Goal: Transaction & Acquisition: Purchase product/service

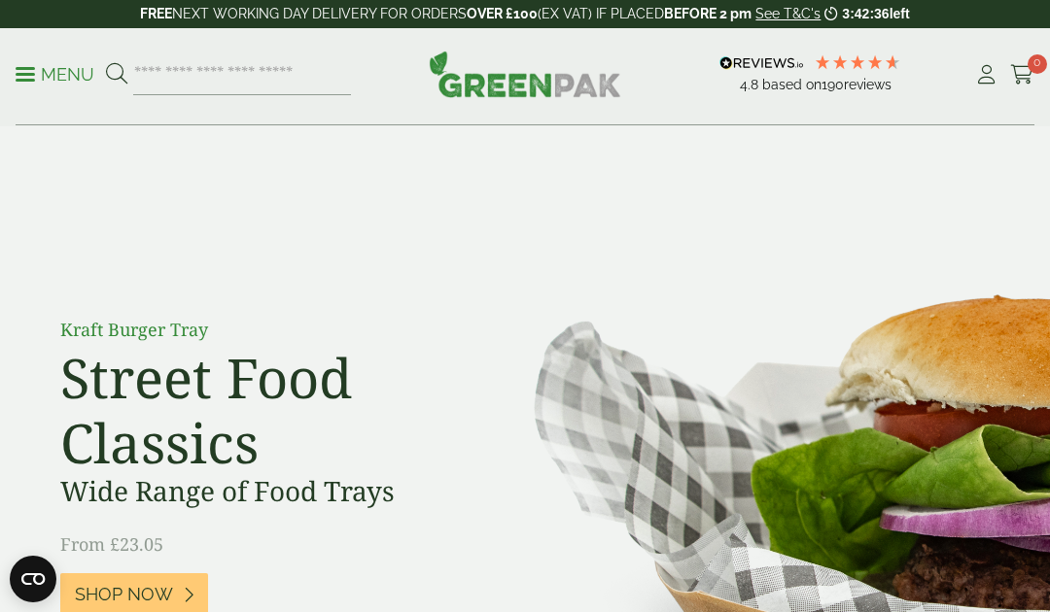
click at [987, 71] on icon at bounding box center [986, 74] width 24 height 19
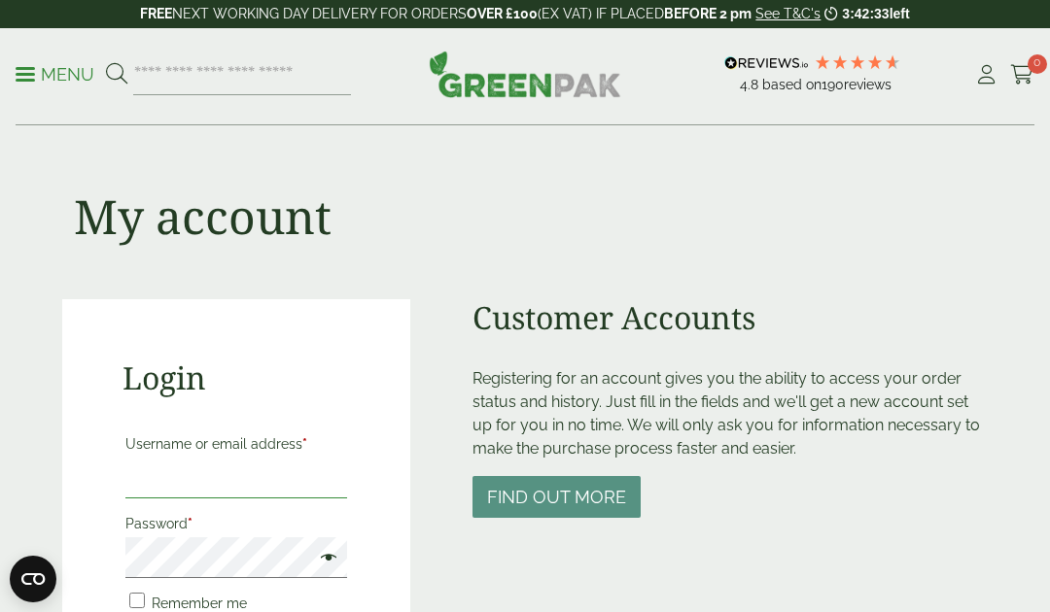
click at [283, 483] on input "Username or email address *" at bounding box center [236, 478] width 222 height 41
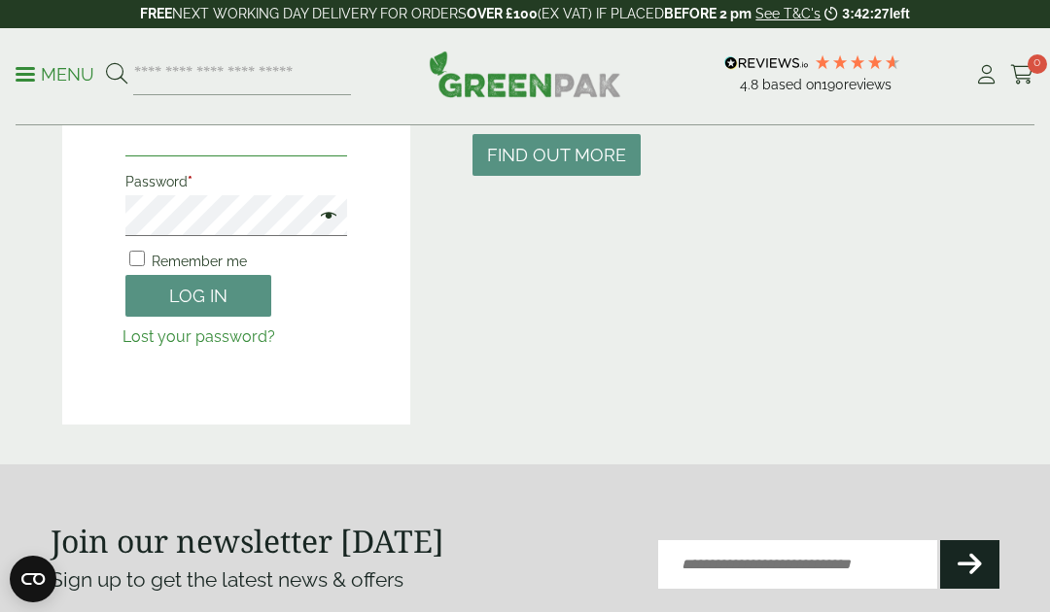
type input "**********"
click at [159, 294] on button "Log in" at bounding box center [198, 296] width 146 height 42
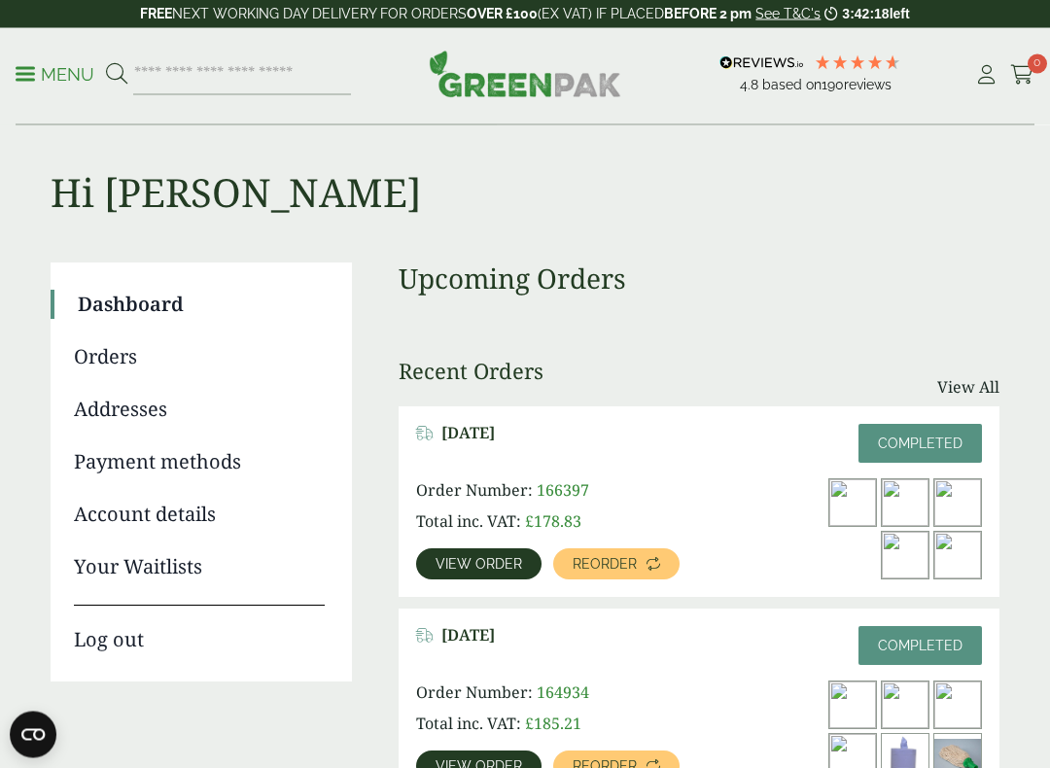
scroll to position [18, 0]
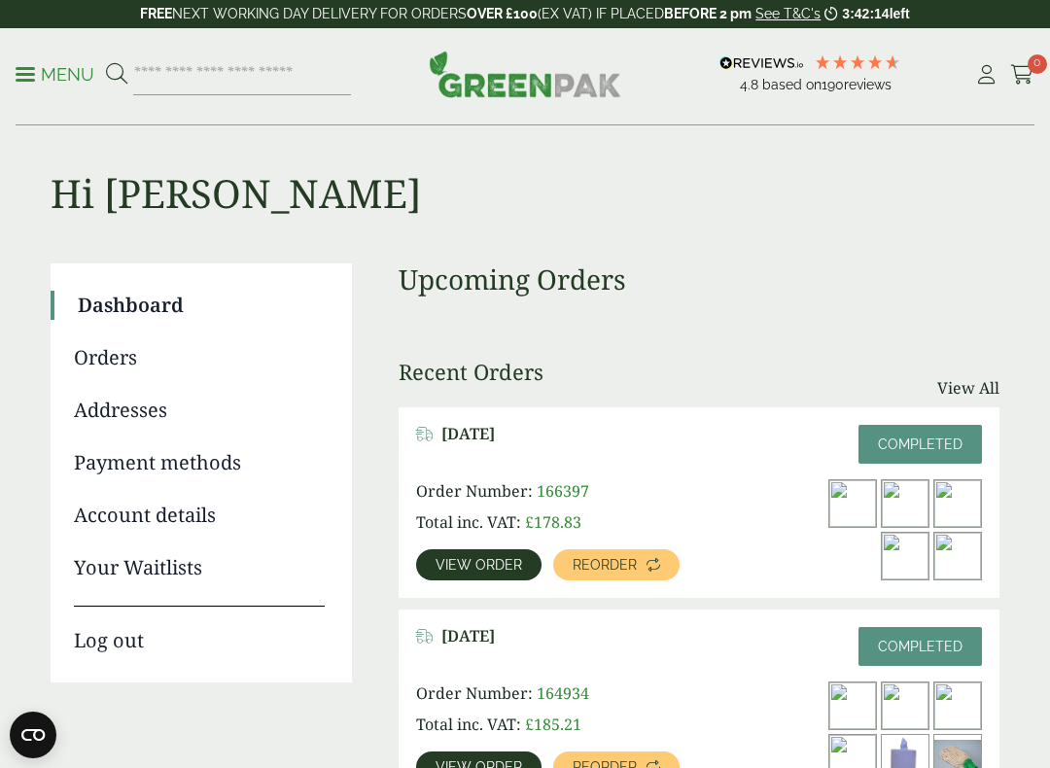
click at [640, 563] on link "Reorder" at bounding box center [616, 564] width 126 height 31
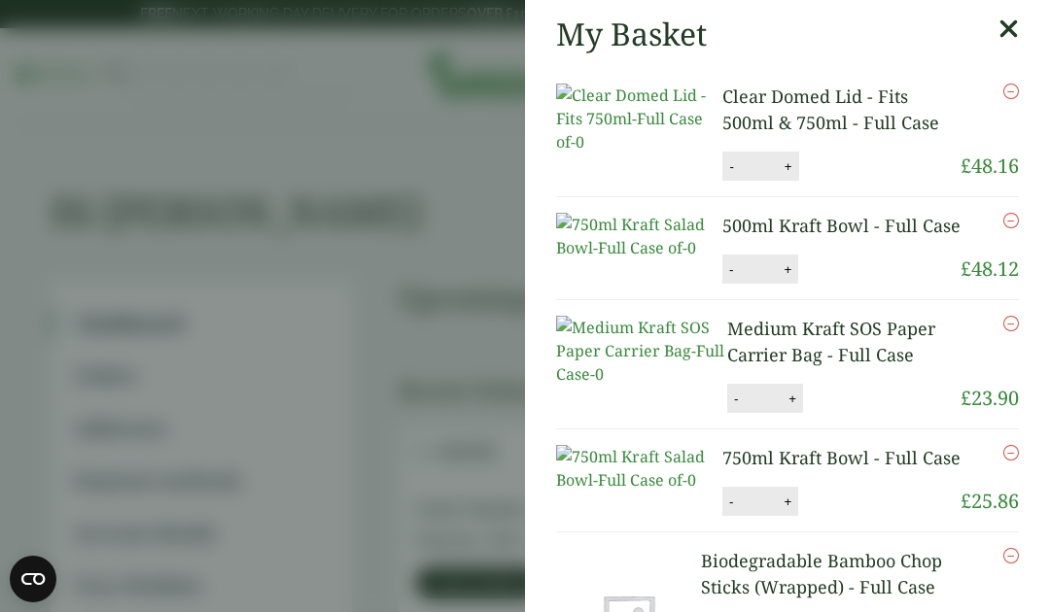
click at [74, 168] on aside "My Basket Clear Domed Lid - Fits 500ml & 750ml - Full Case Clear Domed Lid - Fi…" at bounding box center [525, 306] width 1050 height 612
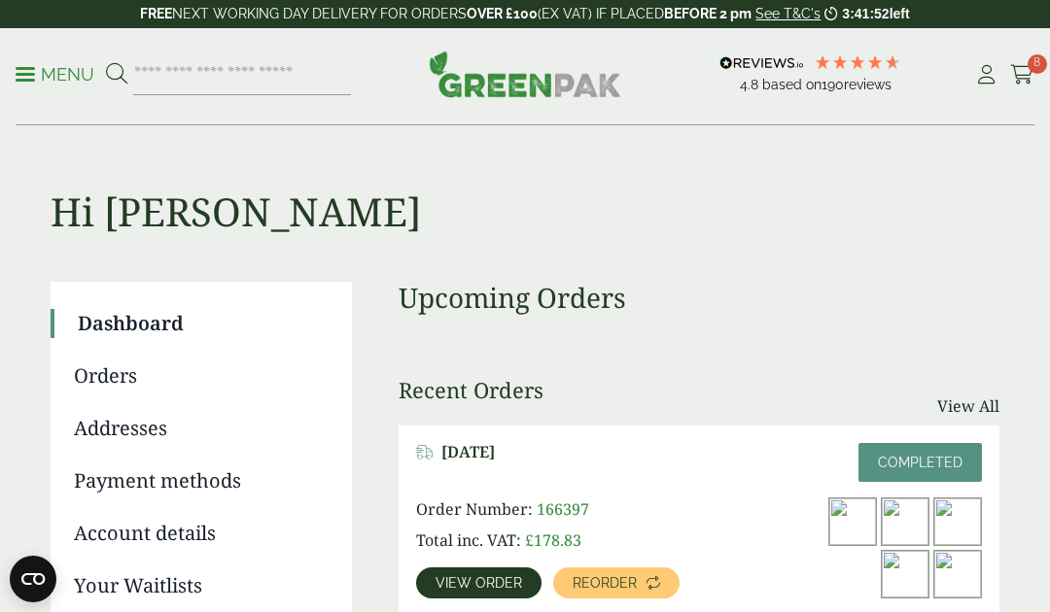
click at [36, 72] on p "Menu" at bounding box center [55, 74] width 79 height 23
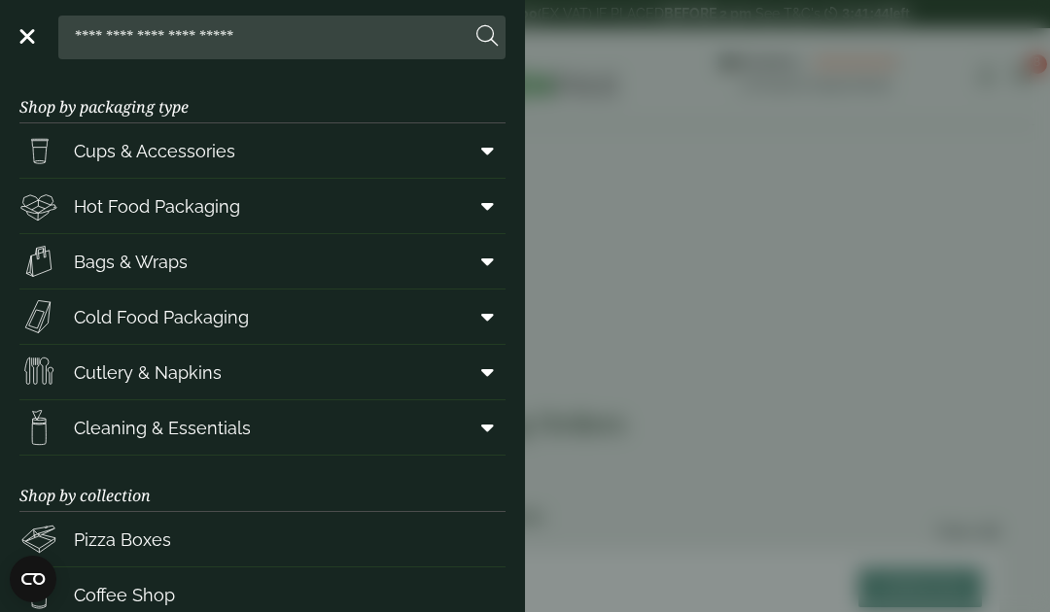
click at [278, 435] on link "Cleaning & Essentials" at bounding box center [262, 427] width 486 height 54
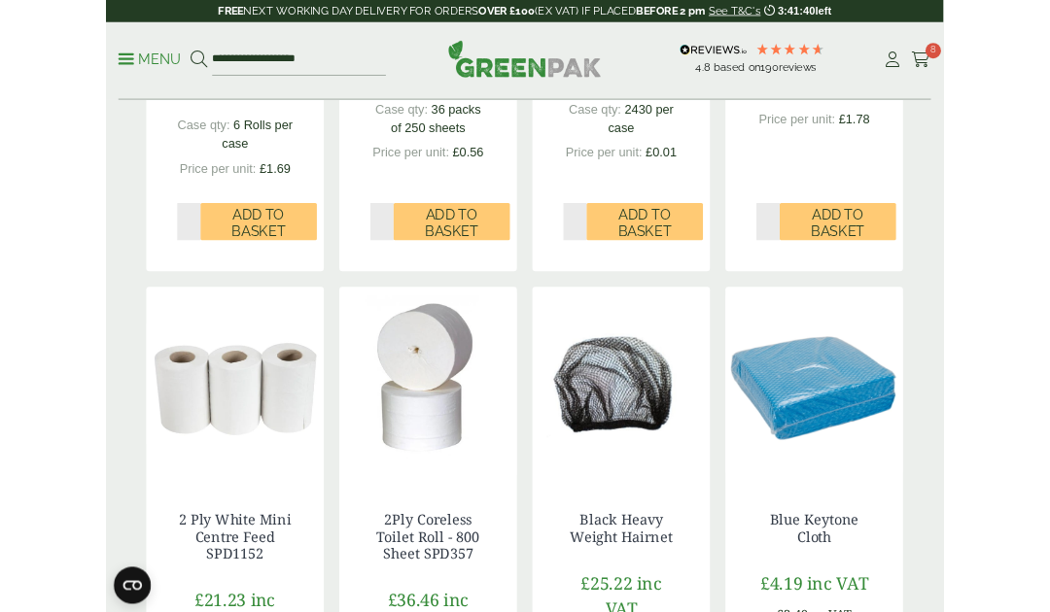
scroll to position [2288, 0]
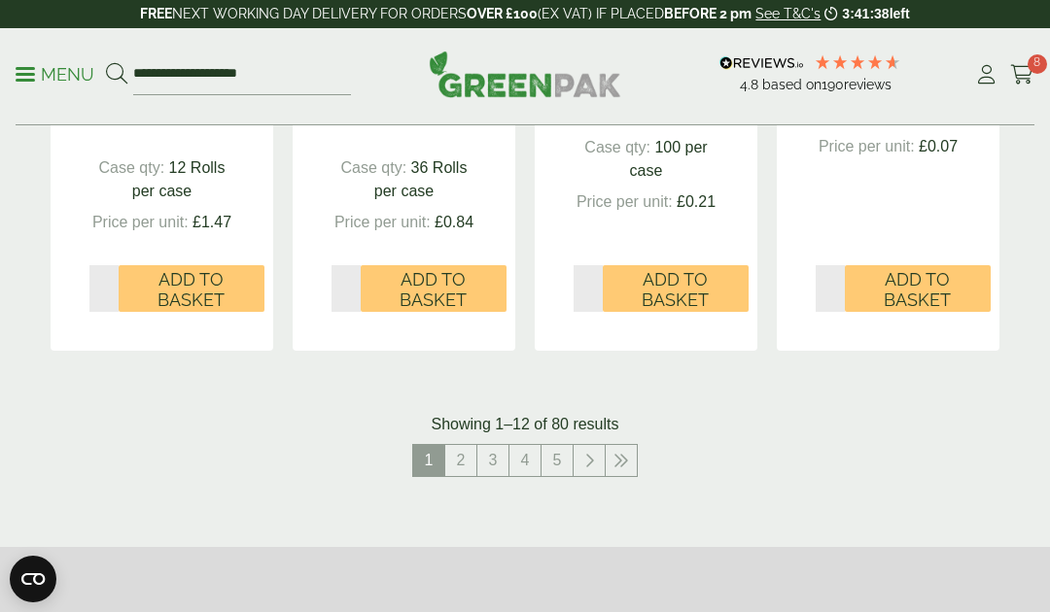
click at [457, 445] on link "2" at bounding box center [460, 460] width 31 height 31
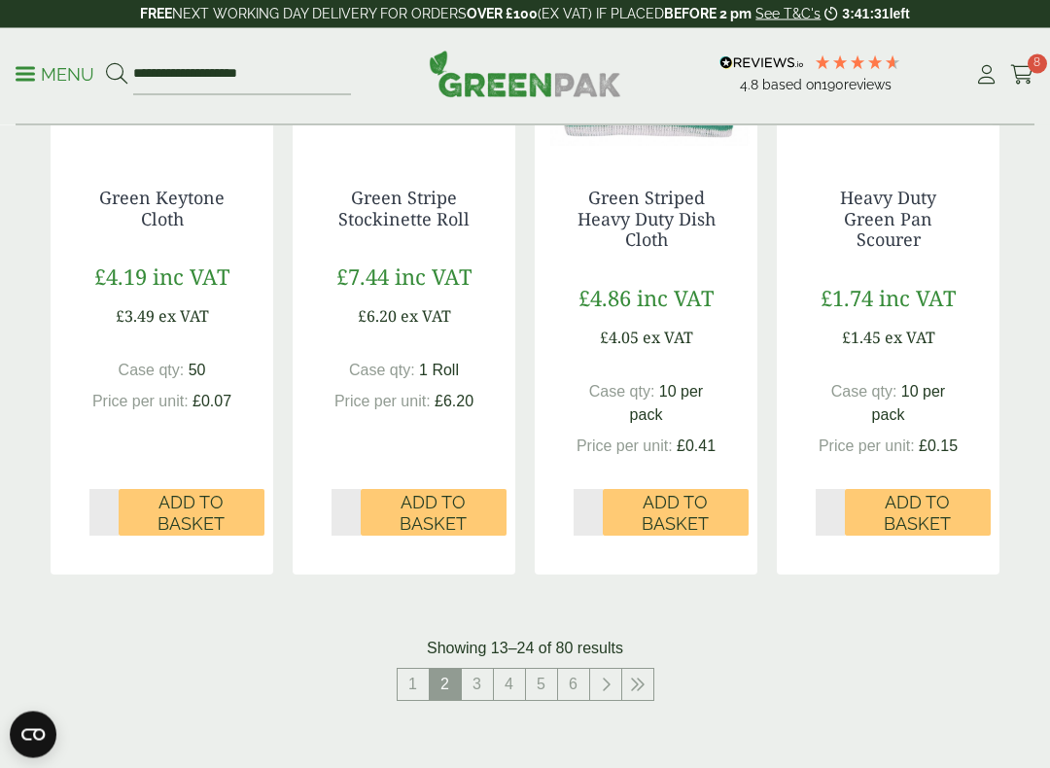
scroll to position [1990, 0]
click at [478, 658] on link "3" at bounding box center [477, 684] width 31 height 31
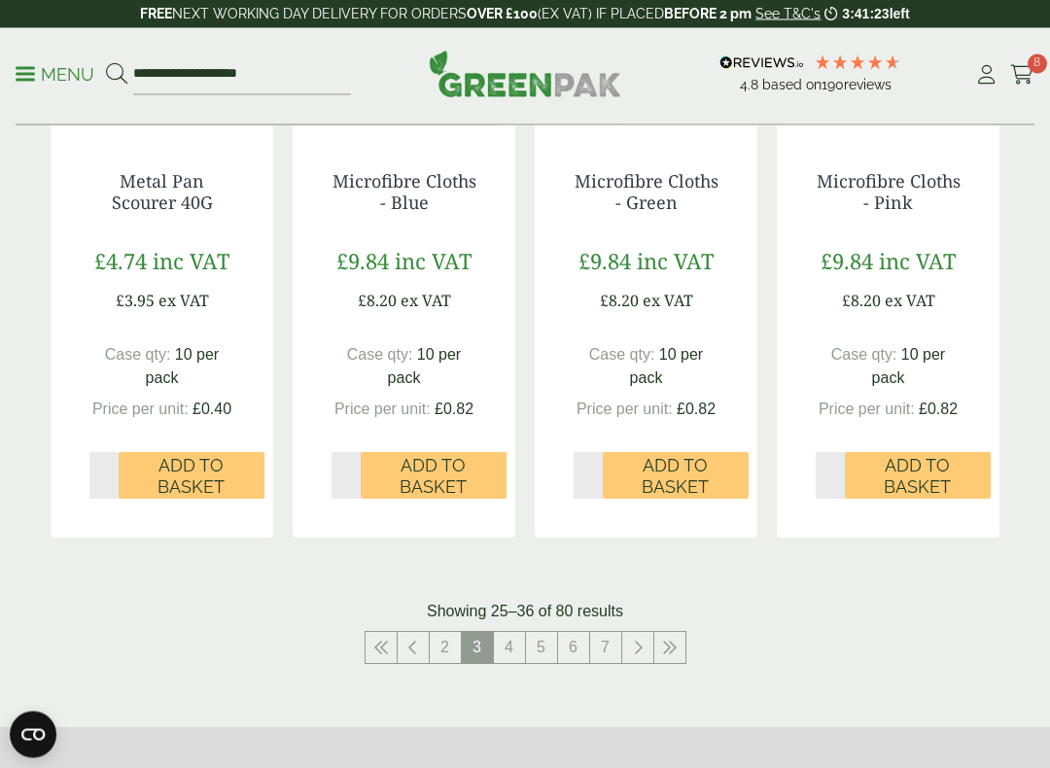
scroll to position [2017, 0]
click at [515, 645] on link "4" at bounding box center [509, 647] width 31 height 31
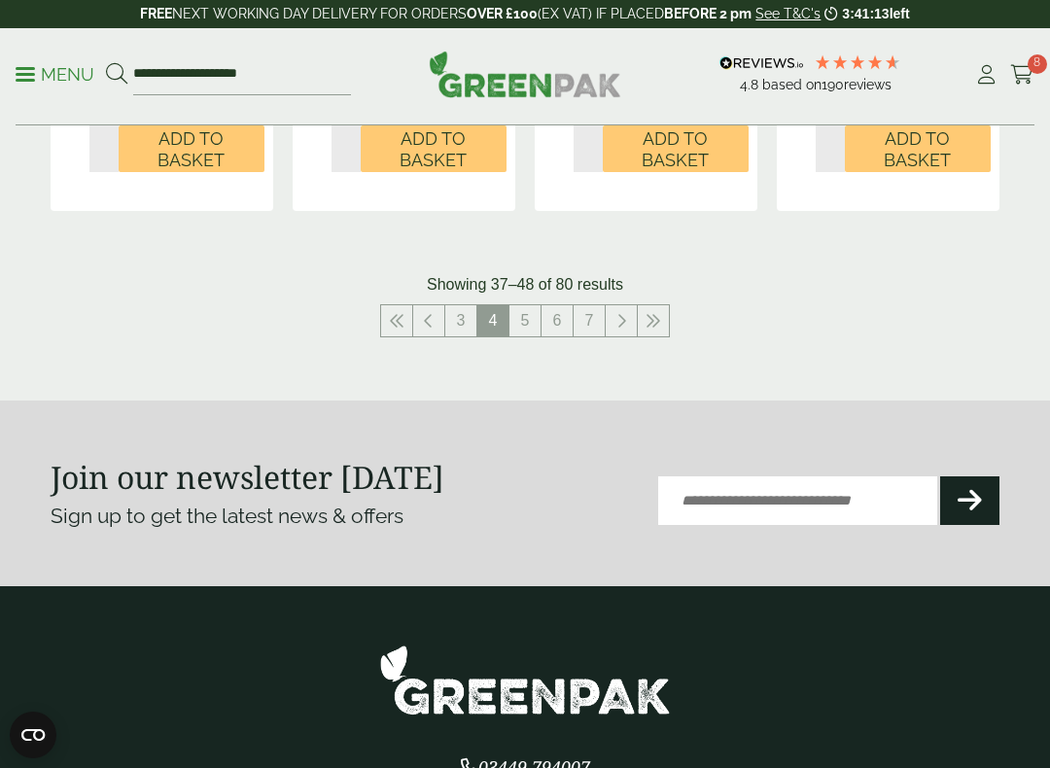
scroll to position [2363, 0]
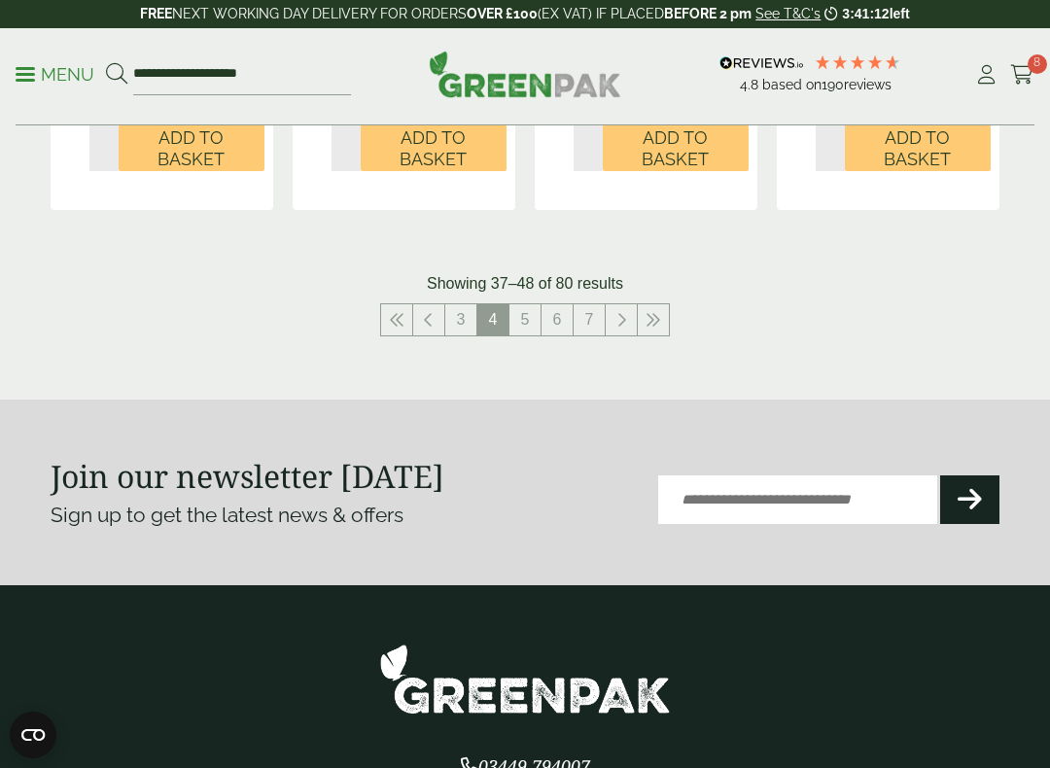
click at [522, 319] on link "5" at bounding box center [524, 319] width 31 height 31
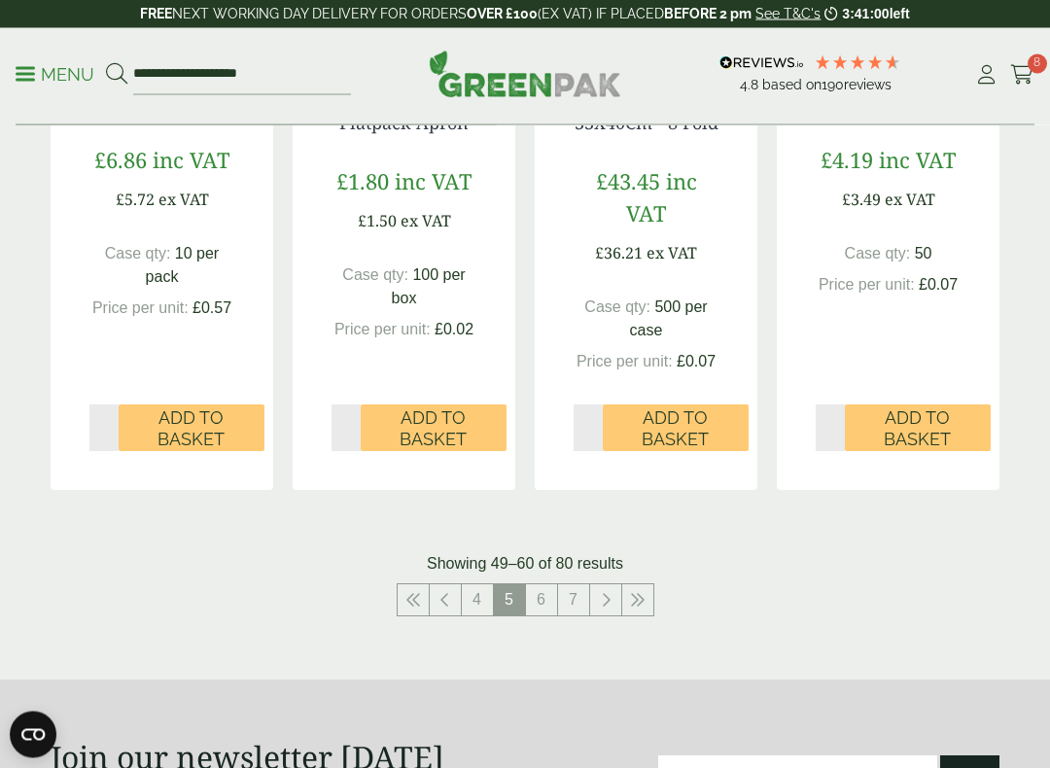
scroll to position [2107, 0]
click at [541, 601] on link "6" at bounding box center [541, 599] width 31 height 31
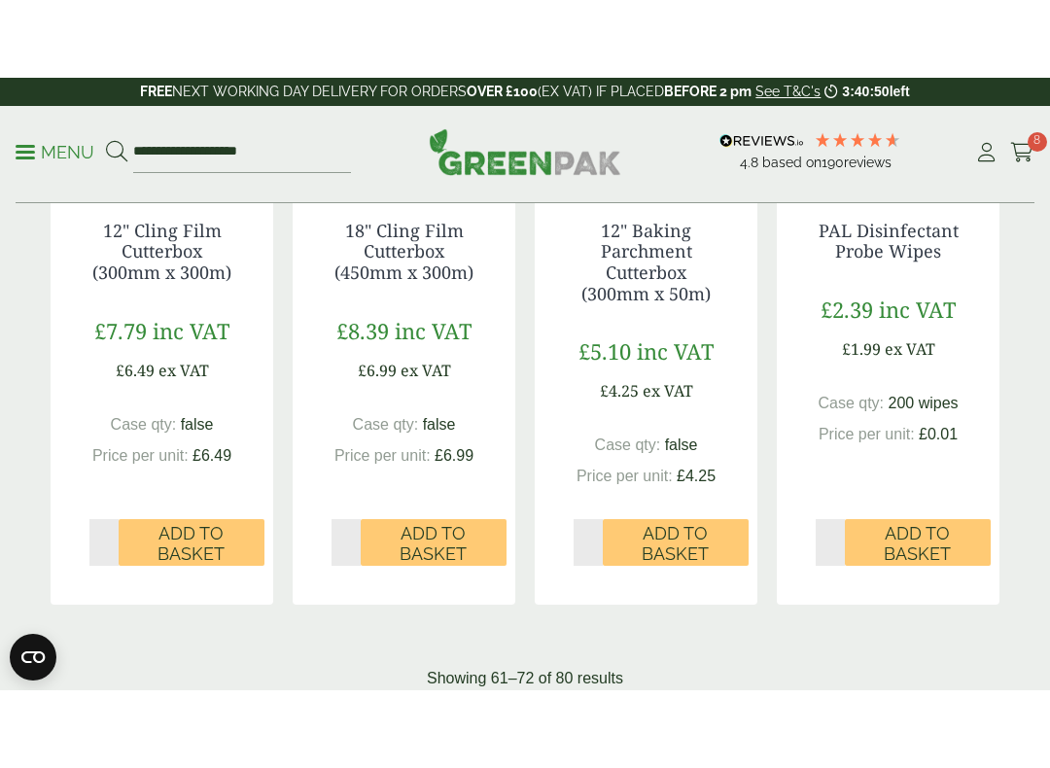
scroll to position [2020, 0]
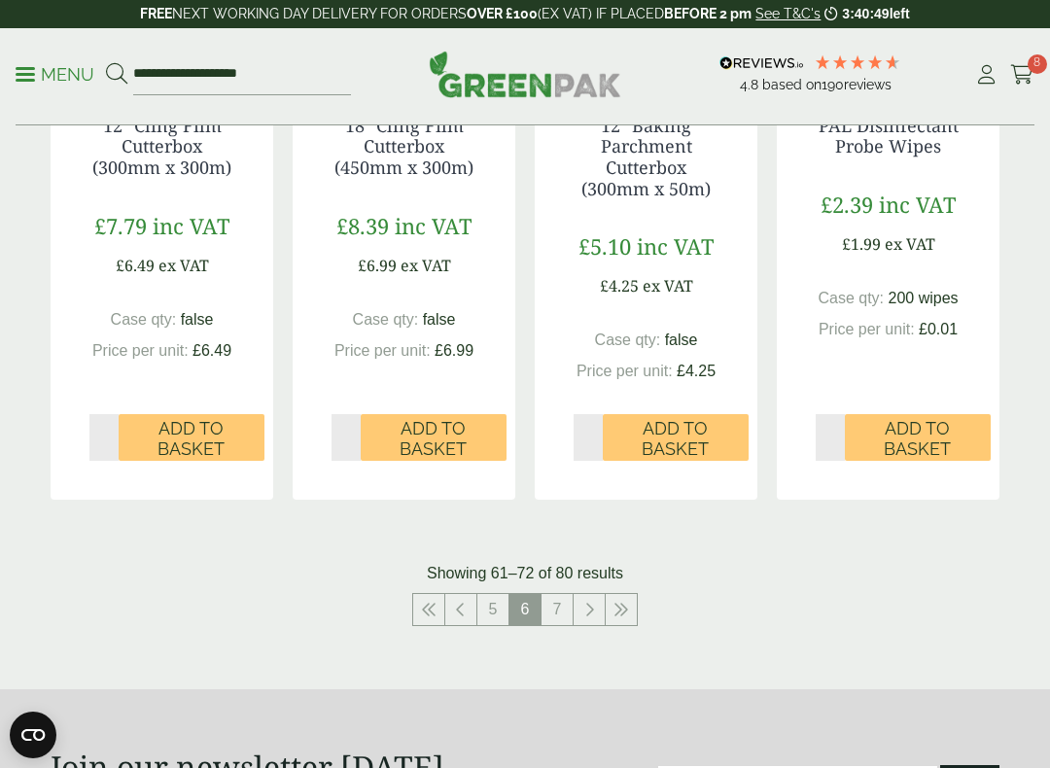
click at [564, 601] on link "7" at bounding box center [556, 609] width 31 height 31
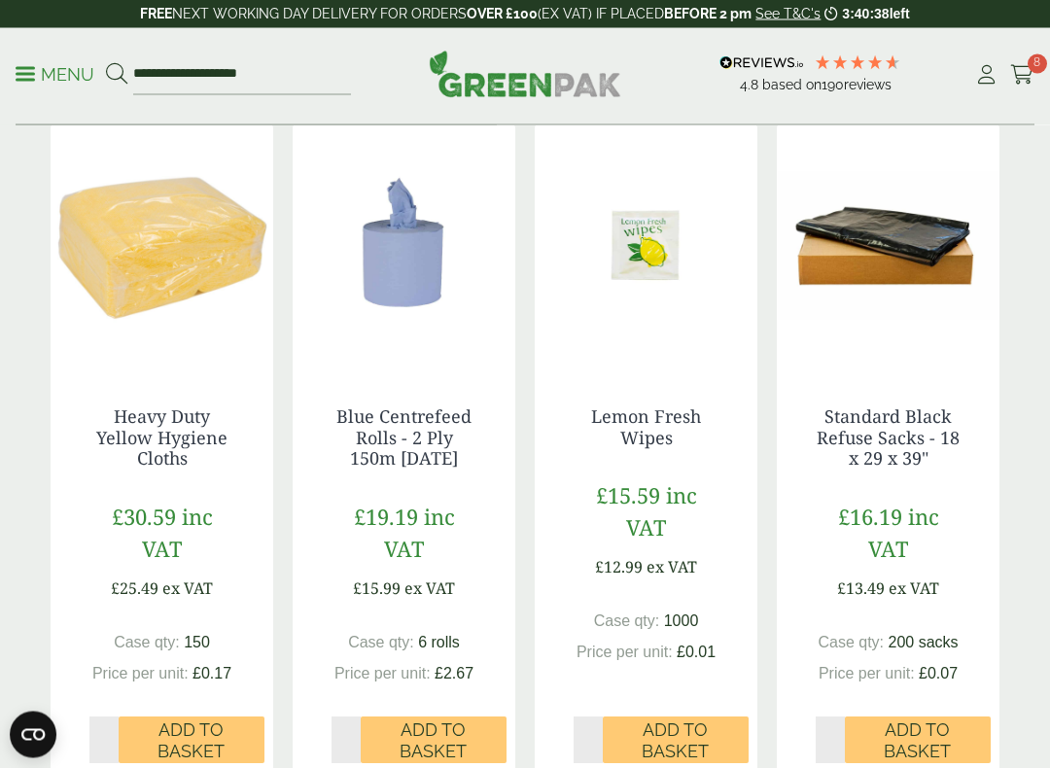
scroll to position [1051, 0]
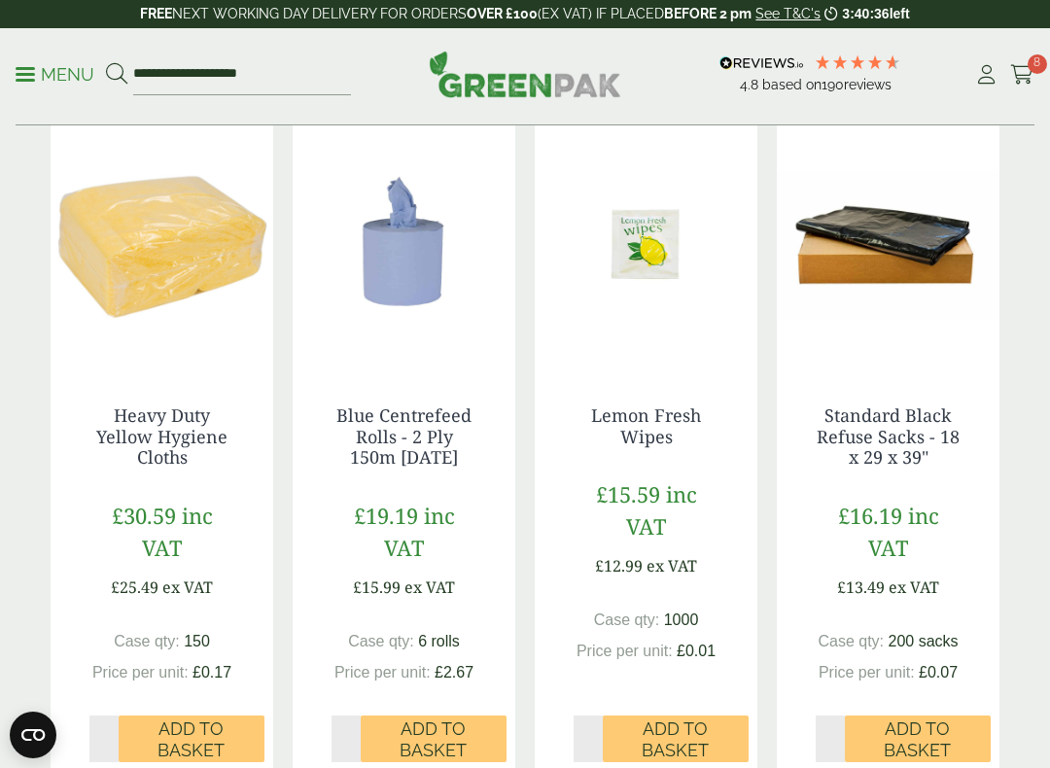
click at [937, 658] on span "Add to Basket" at bounding box center [917, 739] width 119 height 42
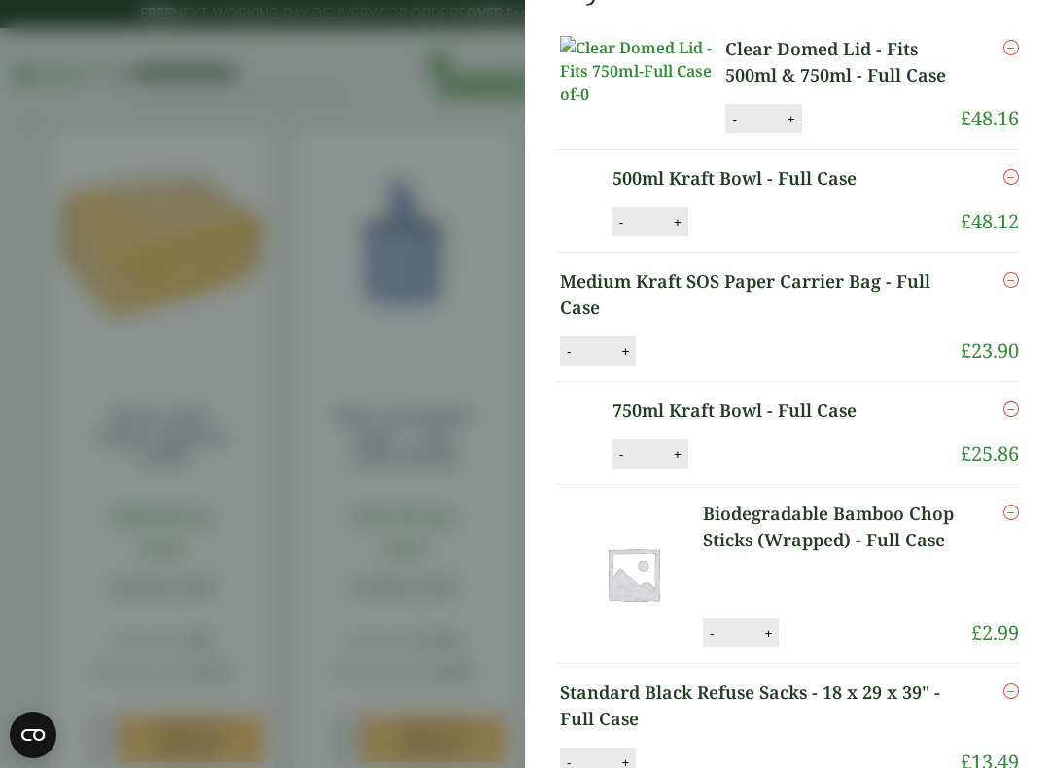
scroll to position [153, 0]
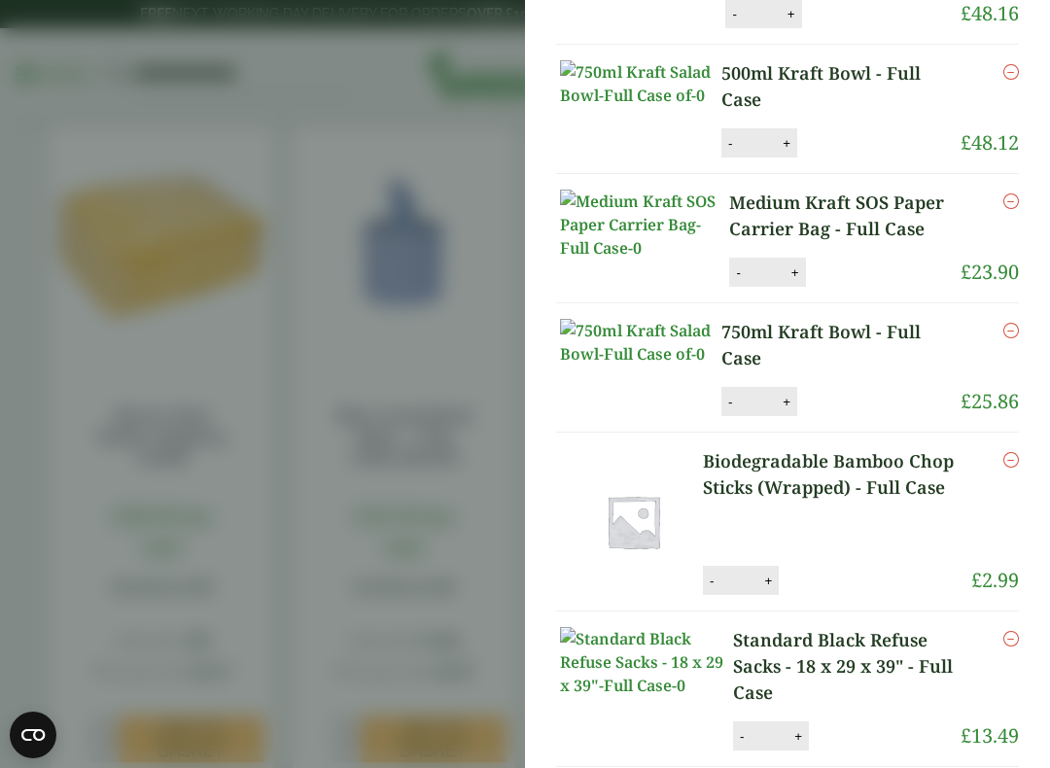
click at [770, 589] on button "+" at bounding box center [767, 580] width 19 height 17
type input "*"
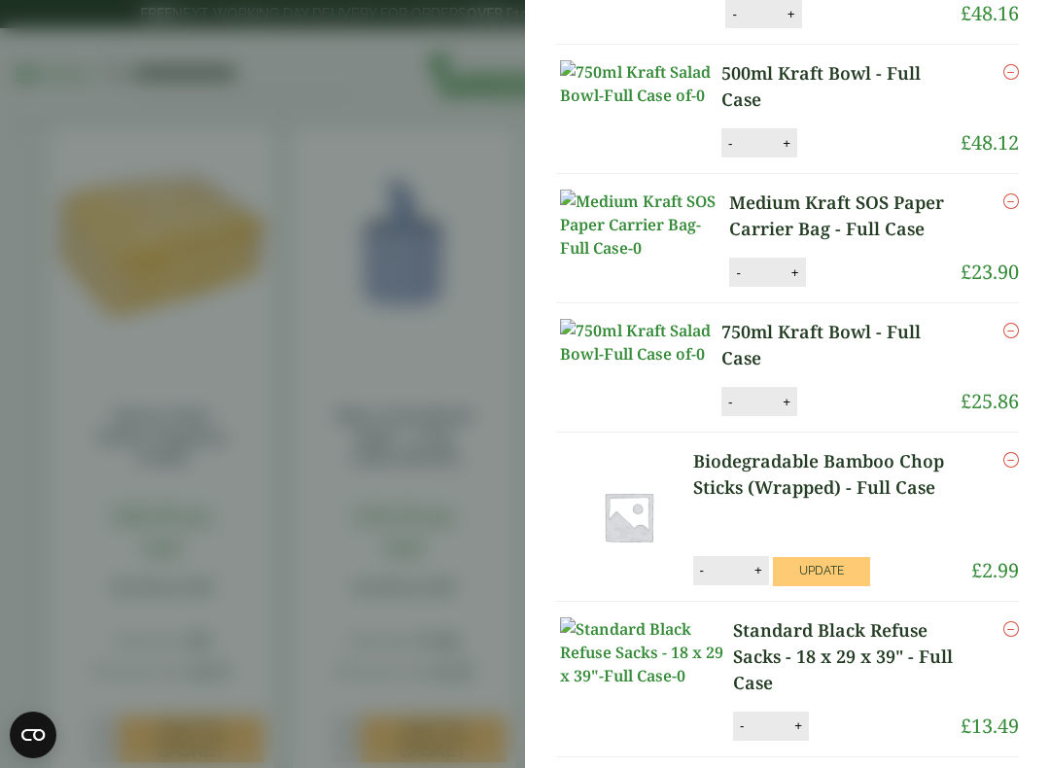
click at [853, 586] on button "Update" at bounding box center [821, 571] width 97 height 29
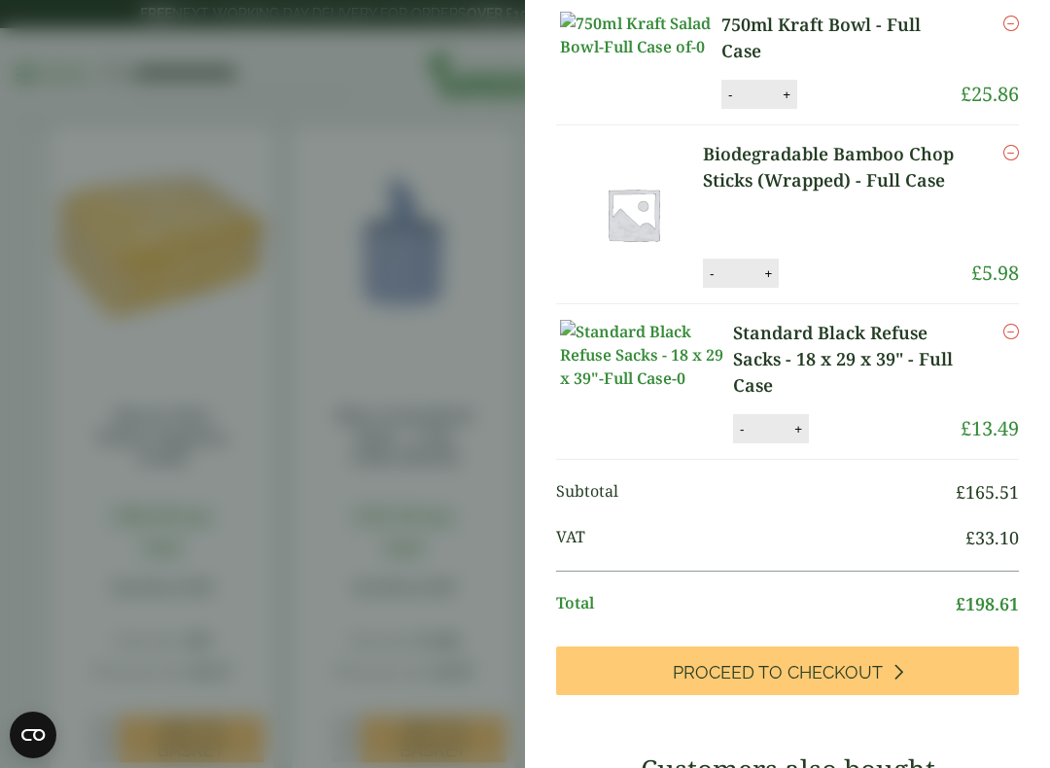
scroll to position [541, 0]
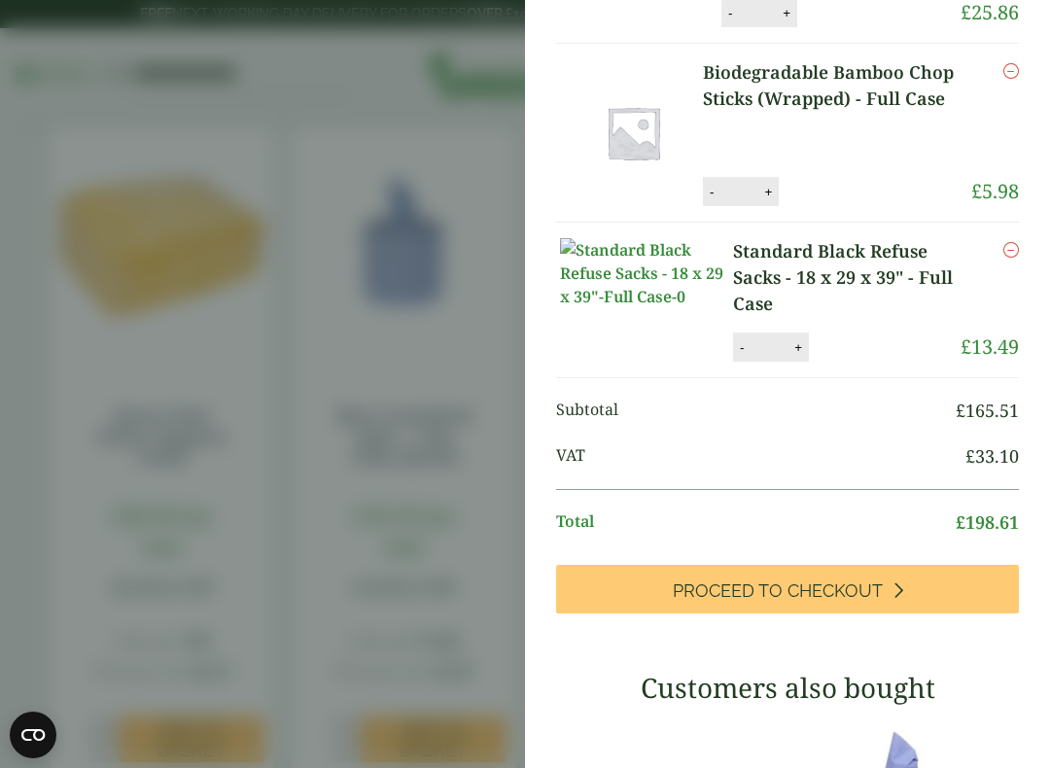
click at [871, 602] on span "Proceed to Checkout" at bounding box center [778, 590] width 210 height 21
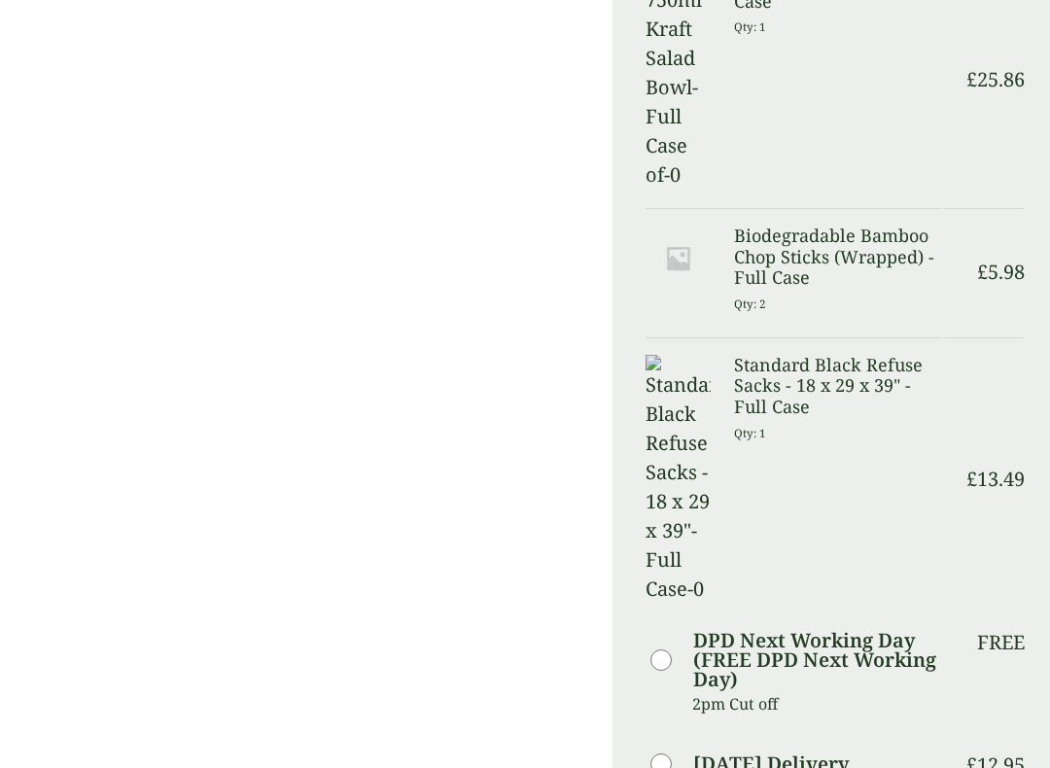
scroll to position [888, 0]
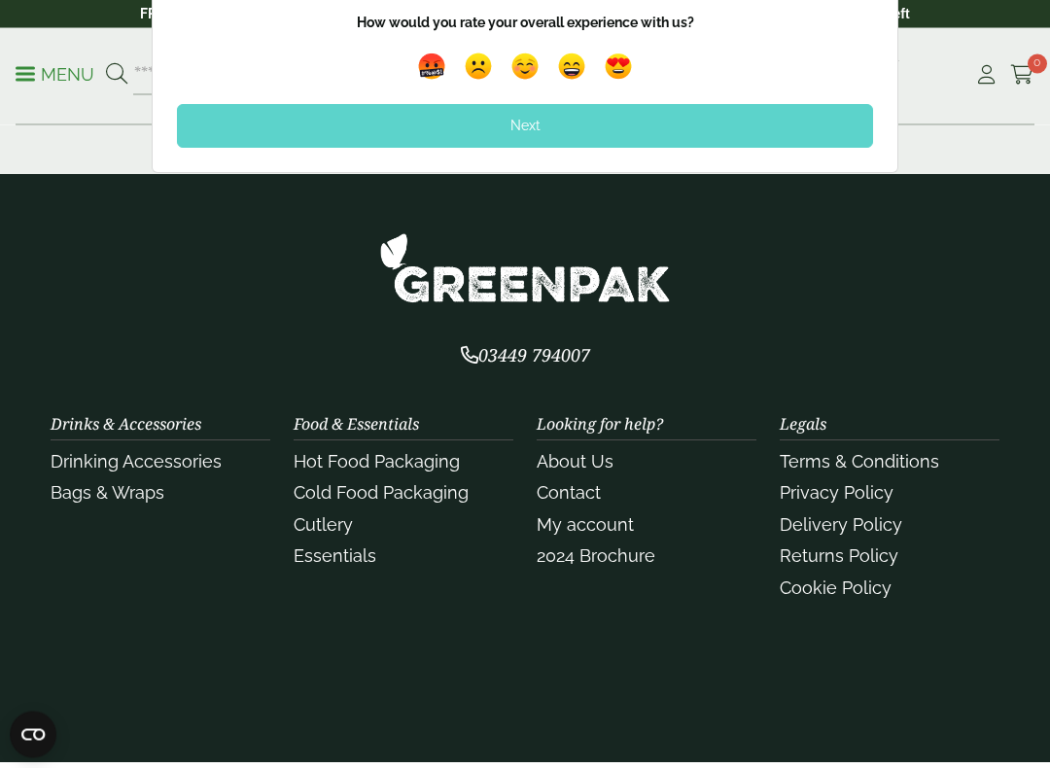
scroll to position [1522, 0]
